Goal: Task Accomplishment & Management: Use online tool/utility

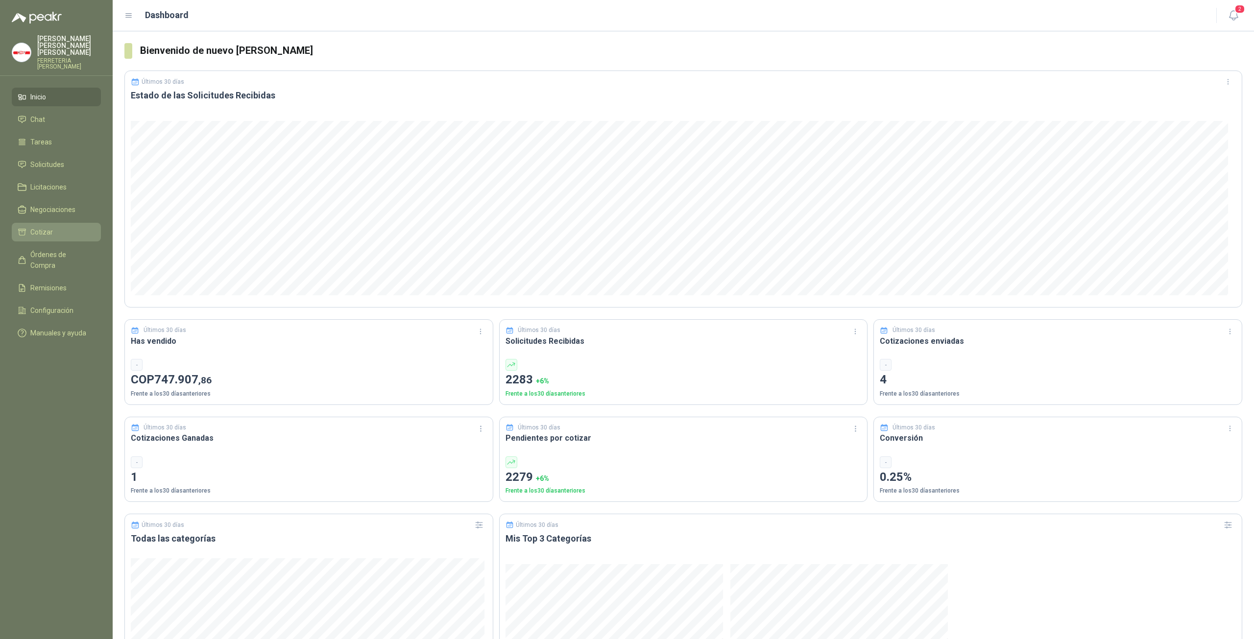
click at [48, 227] on span "Cotizar" at bounding box center [41, 232] width 23 height 11
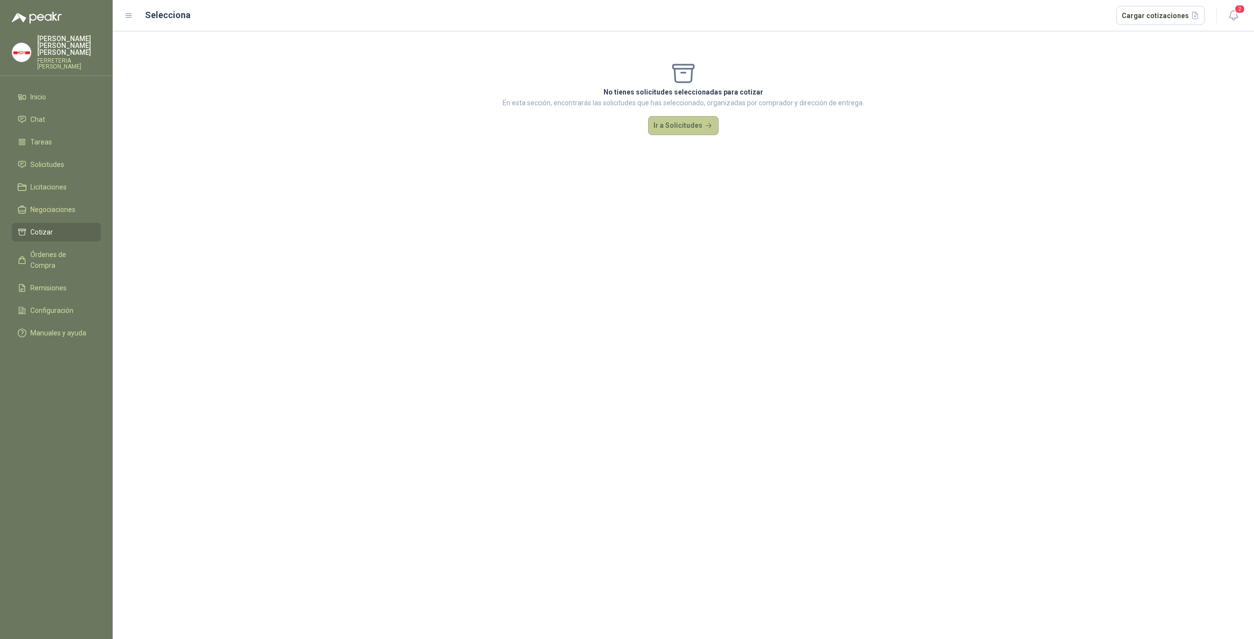
click at [664, 125] on button "Ir a Solicitudes" at bounding box center [683, 126] width 71 height 20
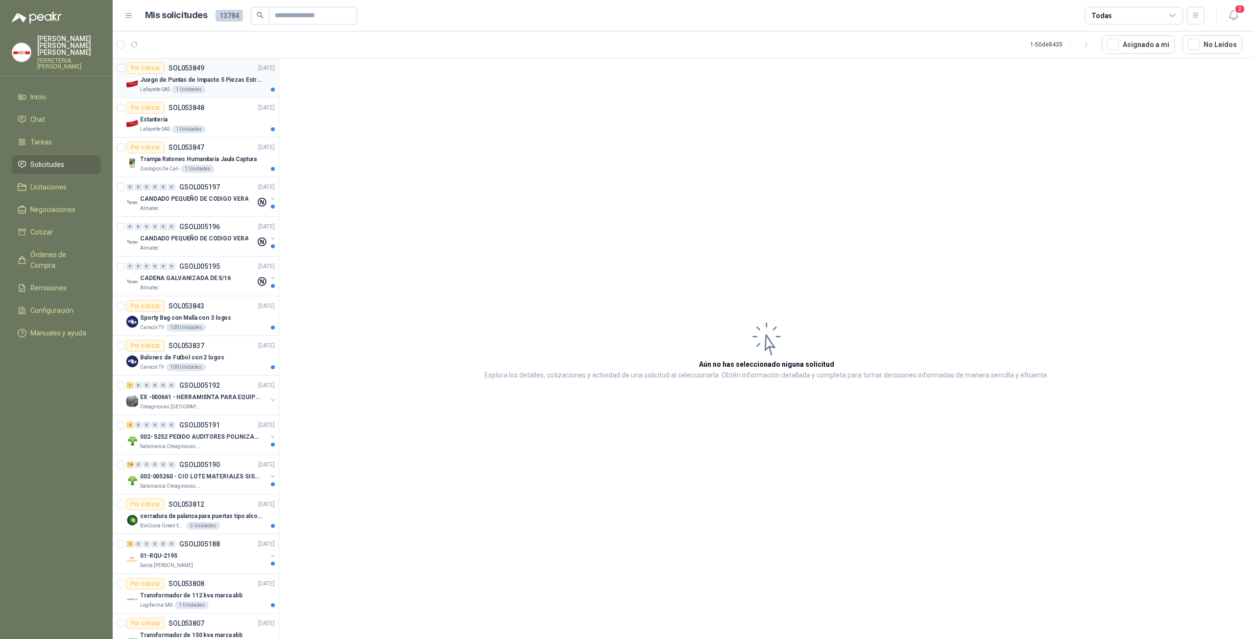
click at [187, 85] on div "Juego de Puntas de Impacto 5 Piezas Estrella PH2 de 2'' Zanco 1/4'' Truper" at bounding box center [207, 80] width 135 height 12
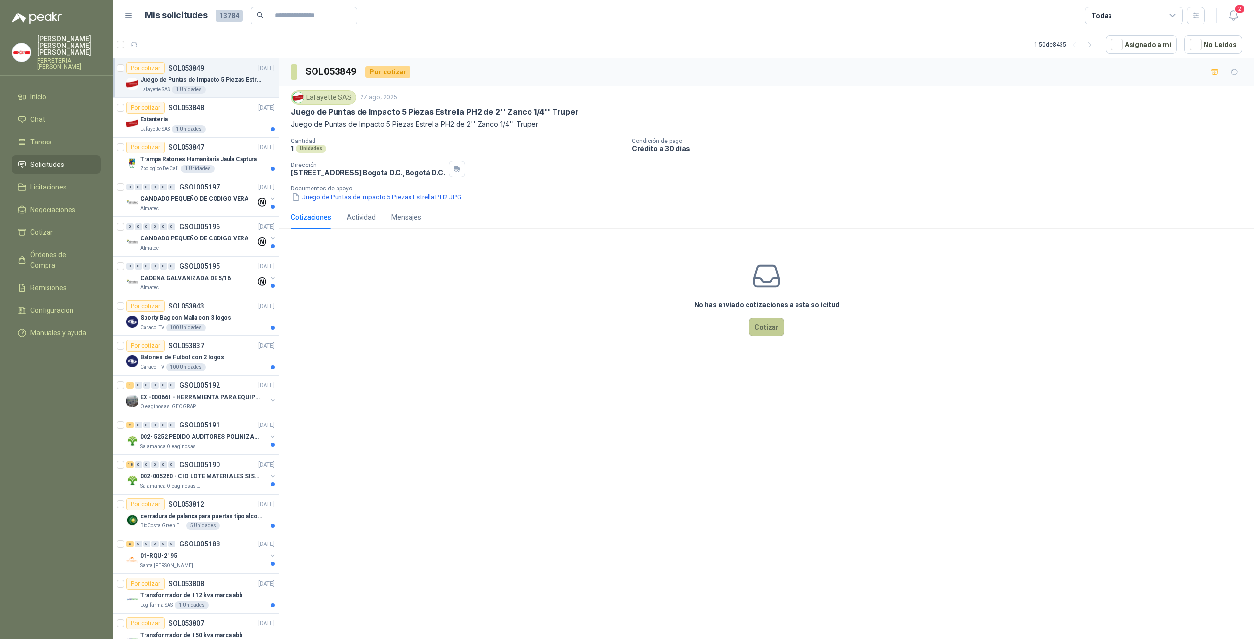
click at [766, 326] on button "Cotizar" at bounding box center [766, 327] width 35 height 19
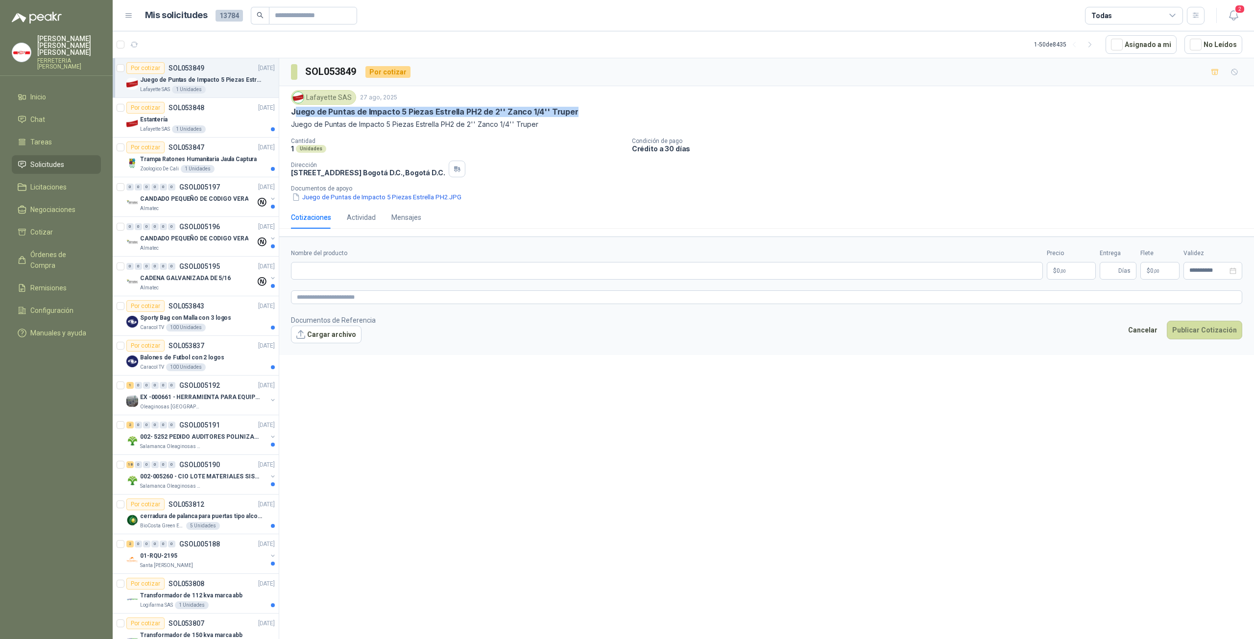
copy p "uego de Puntas de Impacto 5 Piezas Estrella PH2 de 2'' Zanco 1/4'' Truper"
drag, startPoint x: 294, startPoint y: 111, endPoint x: 588, endPoint y: 114, distance: 293.9
click at [589, 113] on div "Juego de Puntas de Impacto 5 Piezas Estrella PH2 de 2'' Zanco 1/4'' Truper" at bounding box center [766, 112] width 951 height 10
click at [253, 405] on div "Oleaginosas [GEOGRAPHIC_DATA][PERSON_NAME]" at bounding box center [203, 407] width 127 height 8
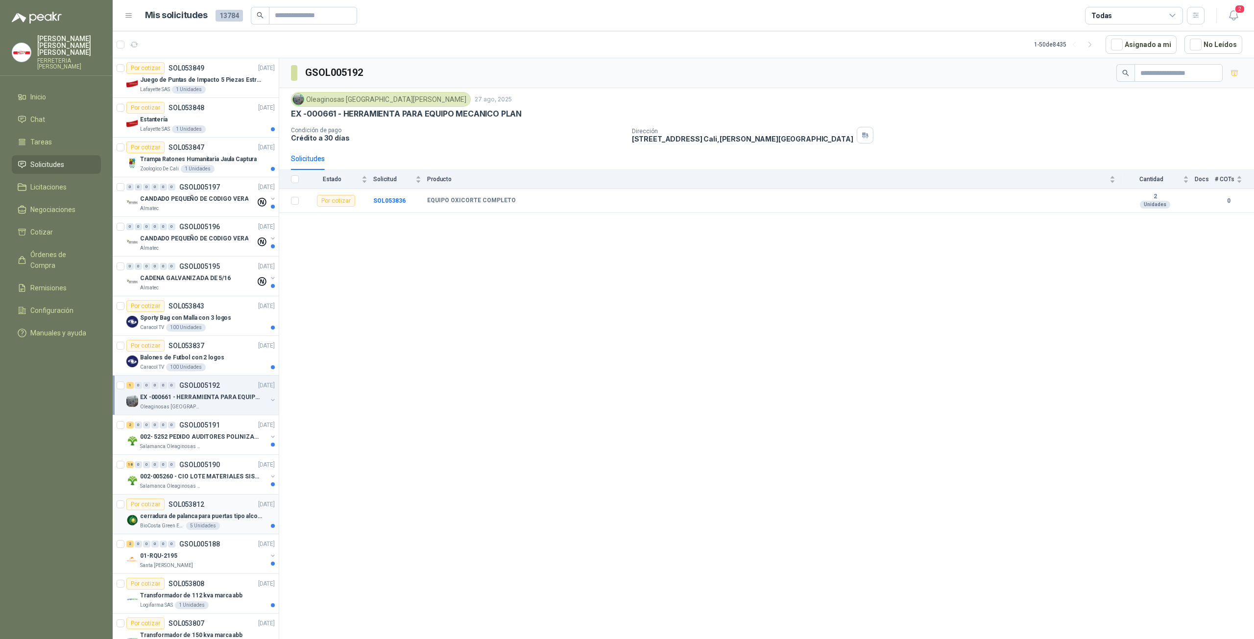
scroll to position [228, 0]
